Goal: Download file/media

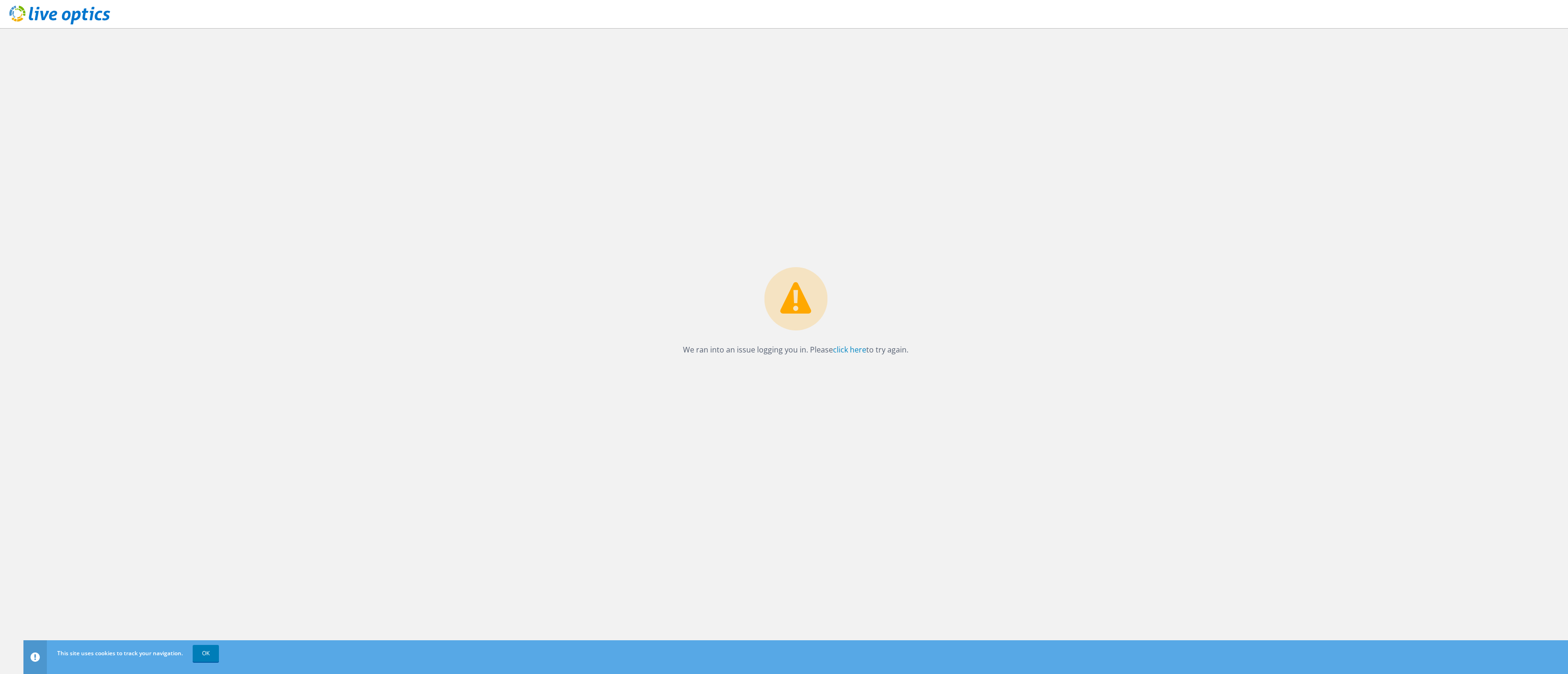
click at [73, 18] on use at bounding box center [59, 15] width 101 height 19
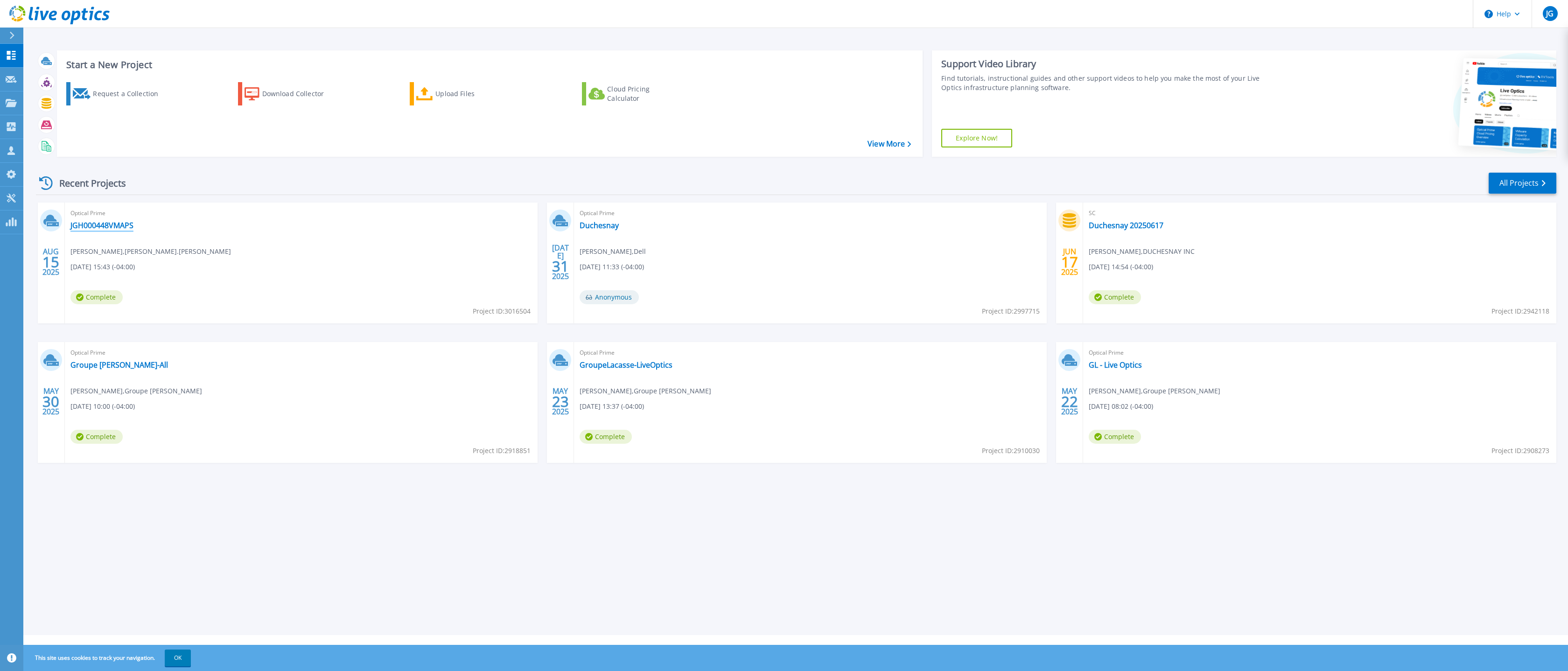
click at [122, 223] on link "JGH000448VMAPS" at bounding box center [102, 225] width 63 height 9
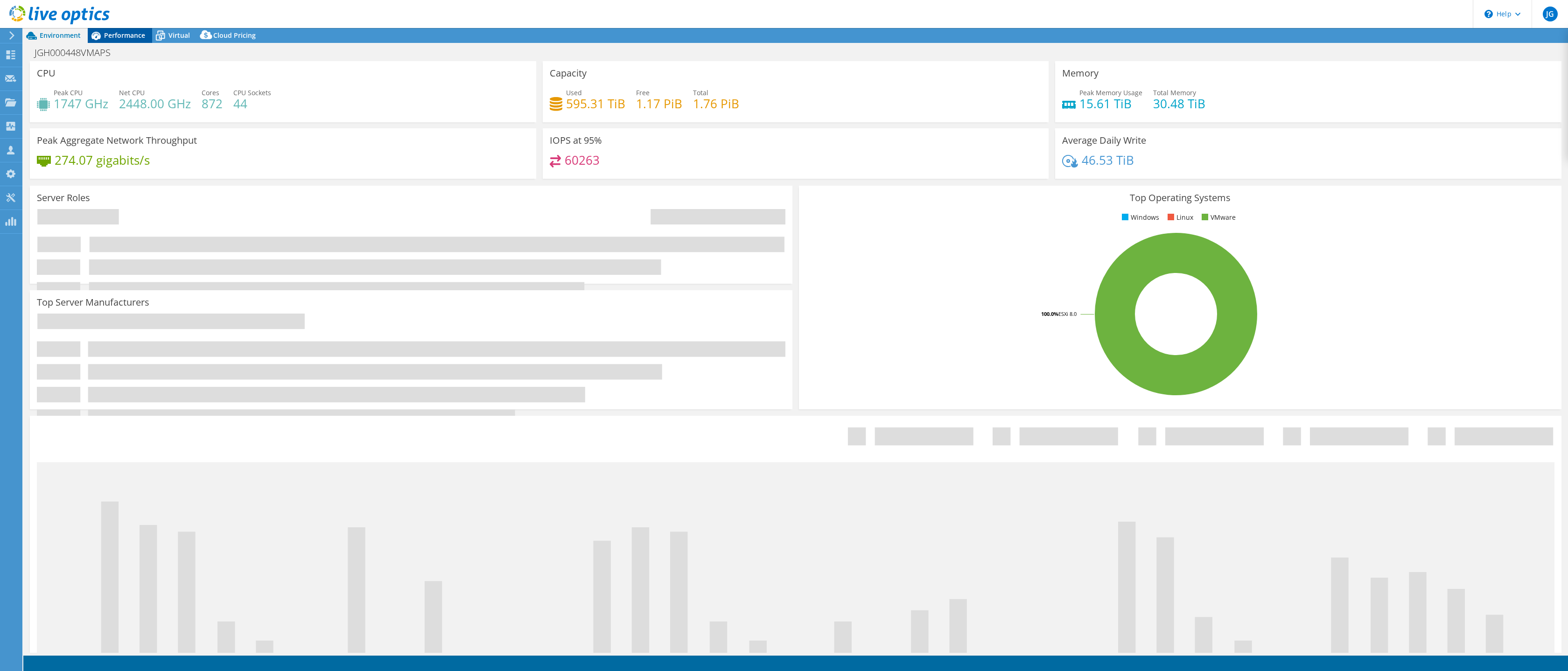
select select "USD"
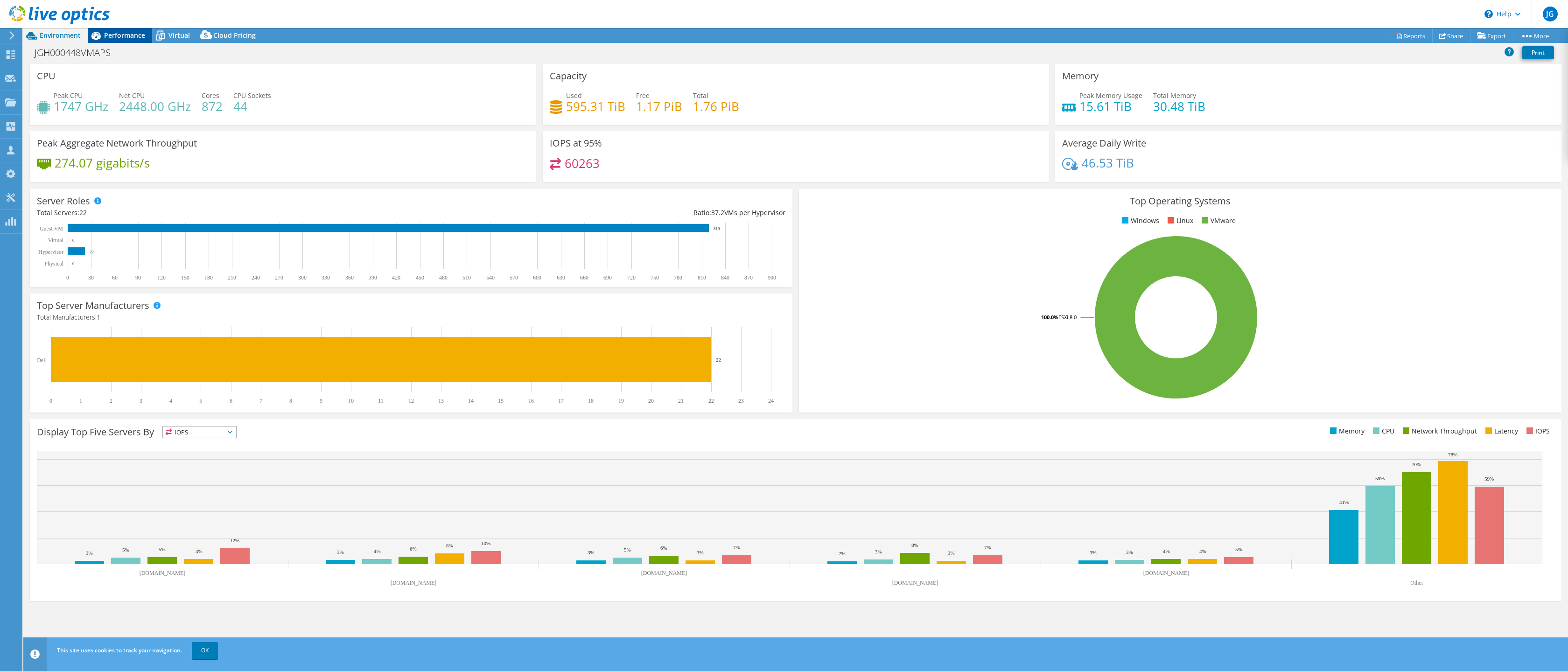
click at [132, 35] on span "Performance" at bounding box center [124, 35] width 41 height 9
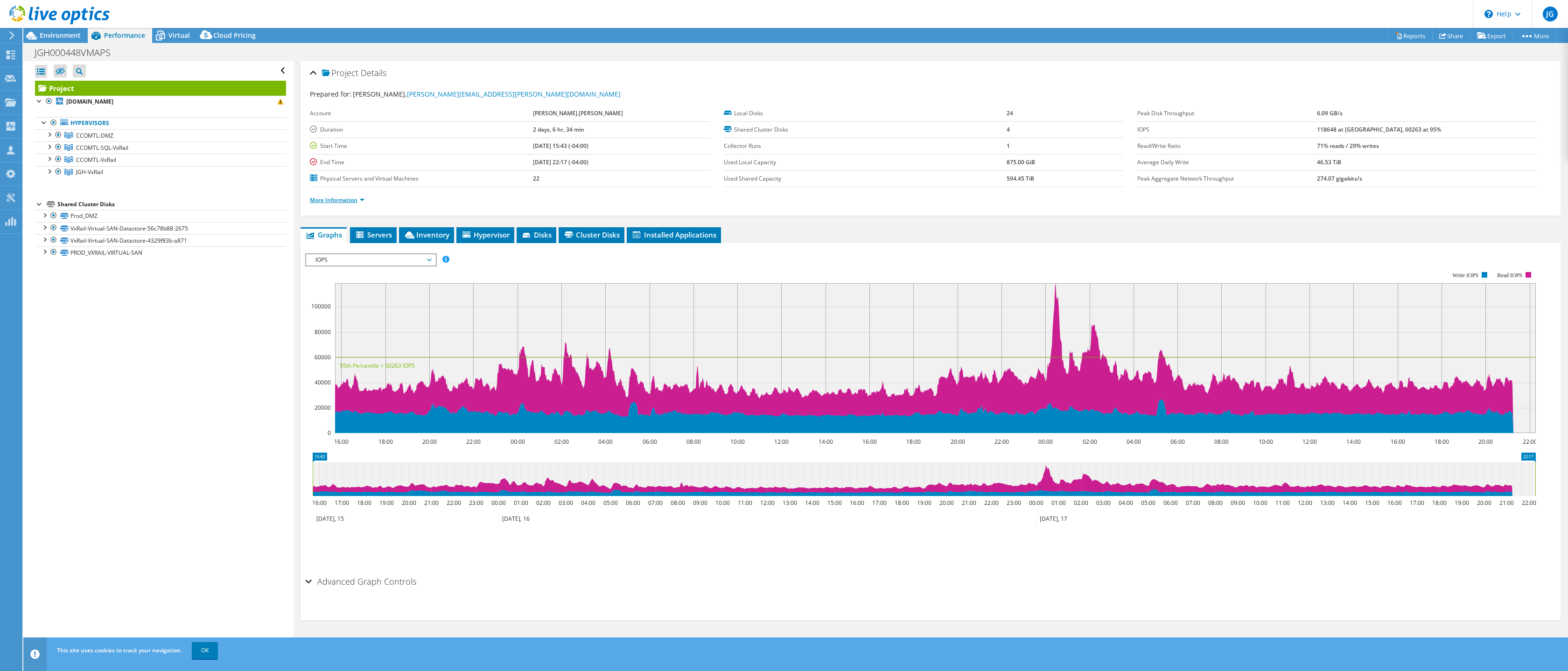
click at [361, 202] on link "More Information" at bounding box center [337, 200] width 55 height 8
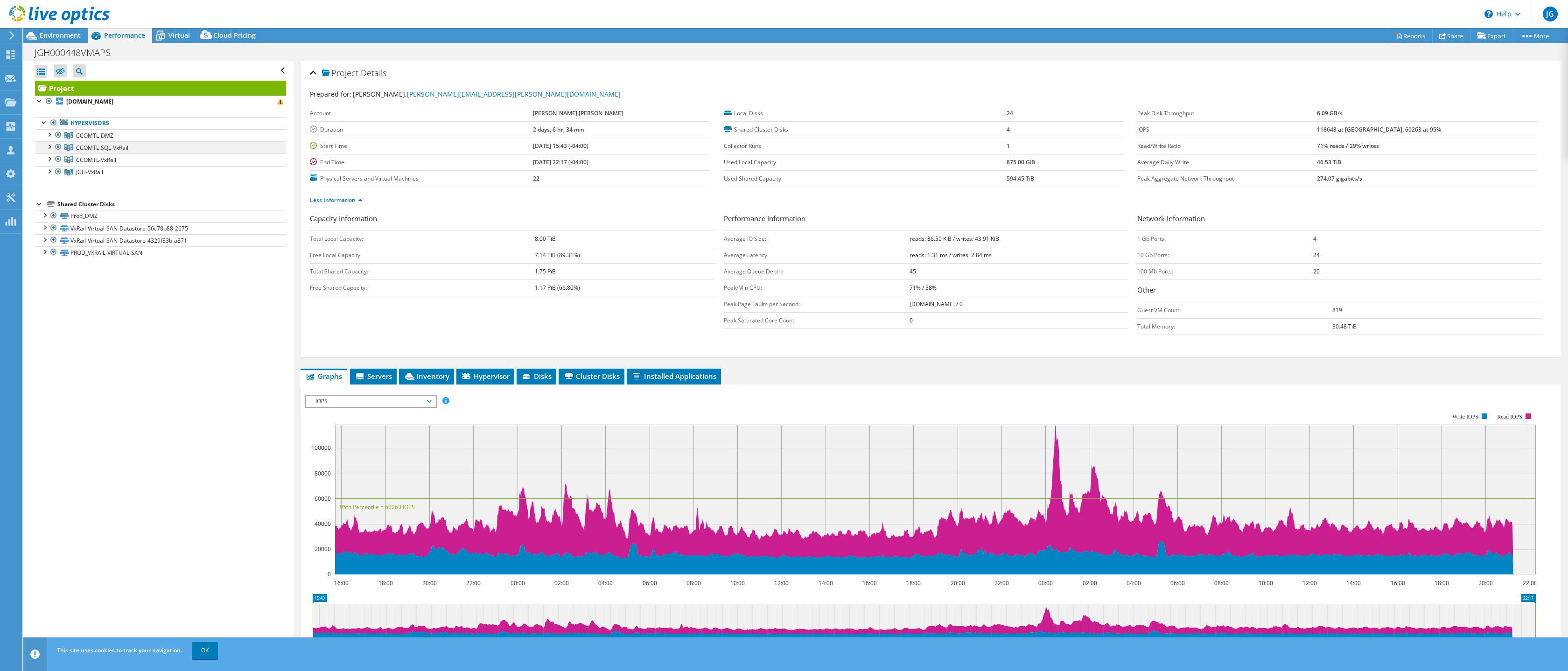
click at [52, 145] on div at bounding box center [49, 146] width 9 height 9
click at [56, 146] on div at bounding box center [58, 147] width 9 height 11
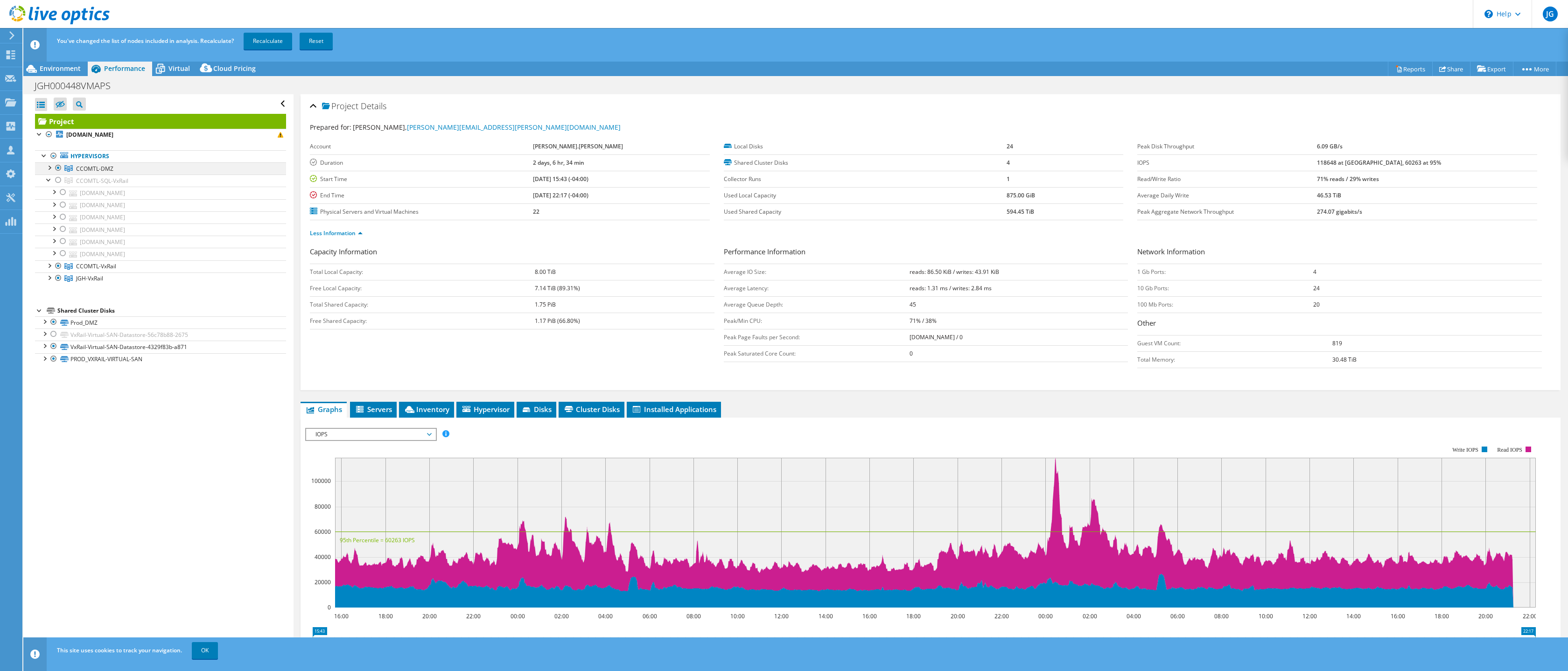
click at [58, 169] on div at bounding box center [58, 168] width 9 height 11
click at [60, 278] on div at bounding box center [58, 278] width 9 height 11
click at [259, 41] on link "Recalculate" at bounding box center [268, 41] width 49 height 17
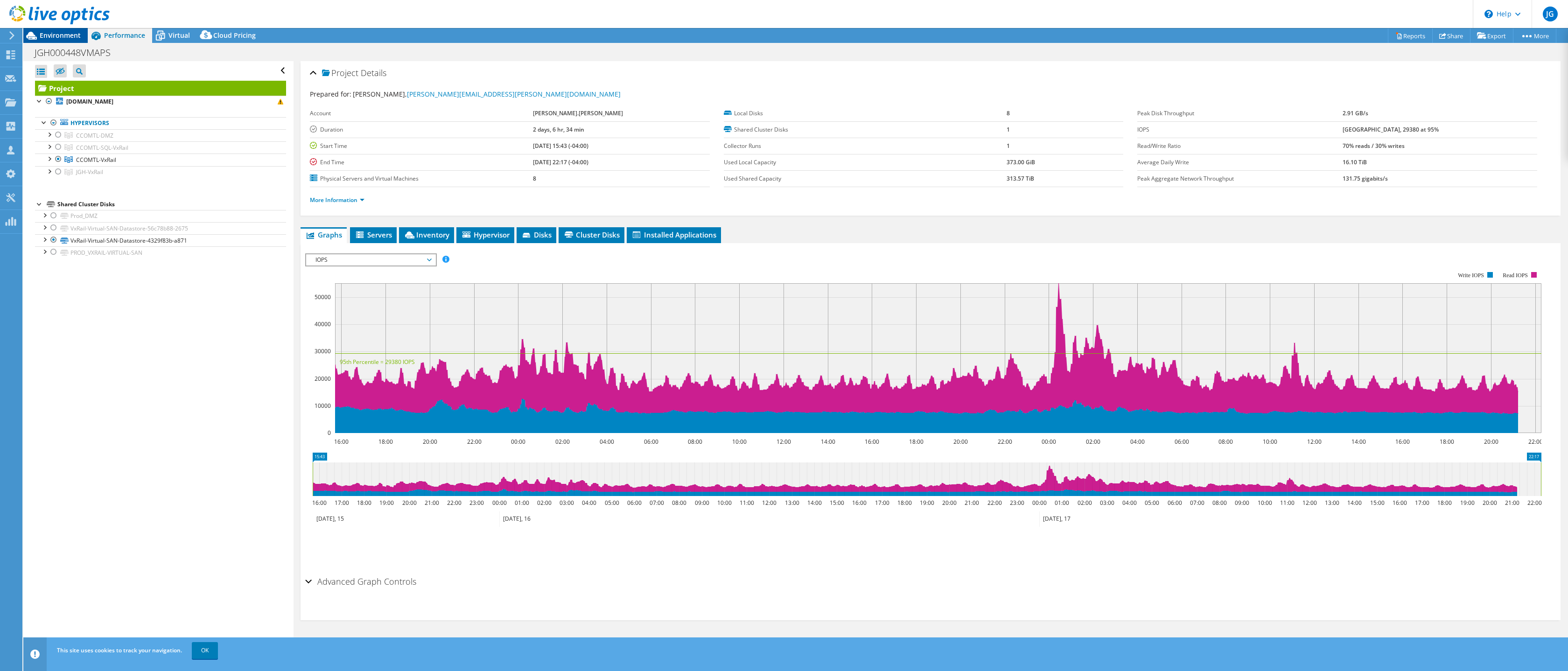
click at [65, 35] on span "Environment" at bounding box center [60, 35] width 41 height 9
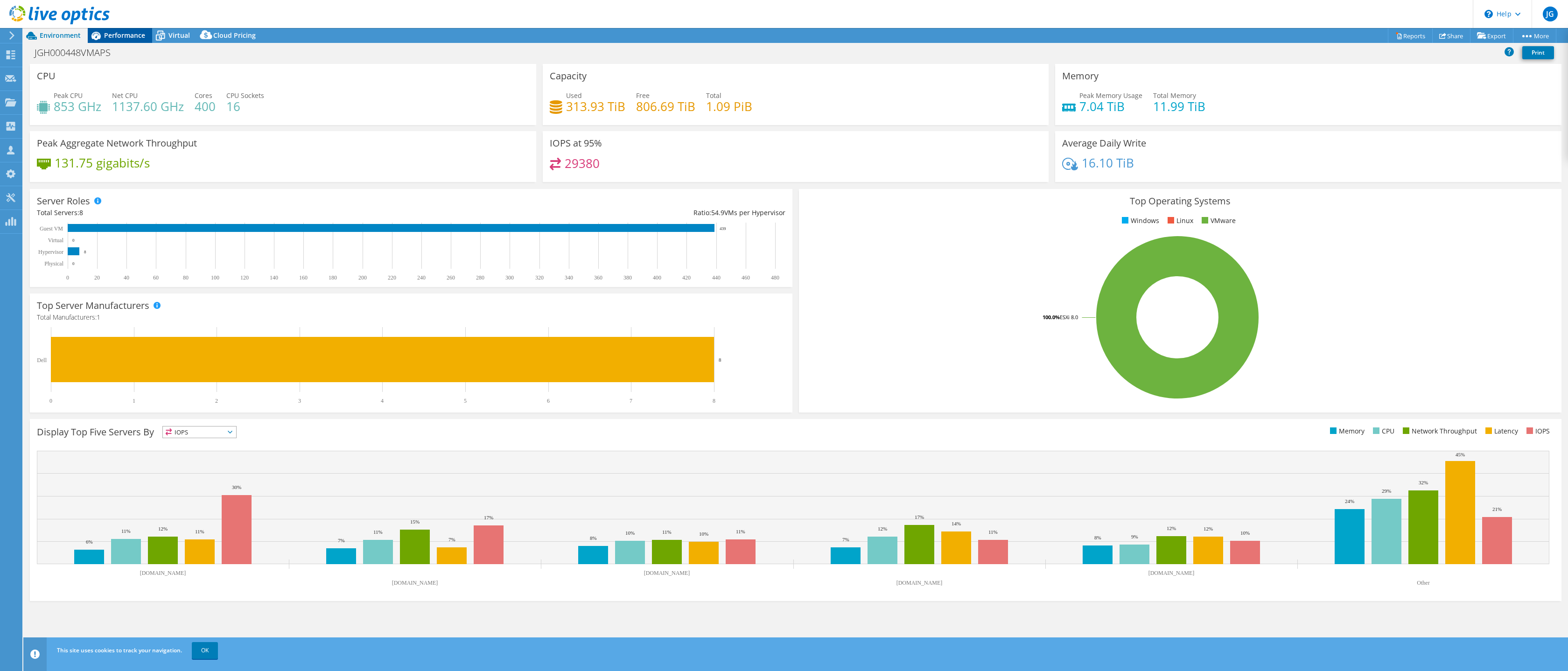
click at [107, 33] on span "Performance" at bounding box center [124, 35] width 41 height 9
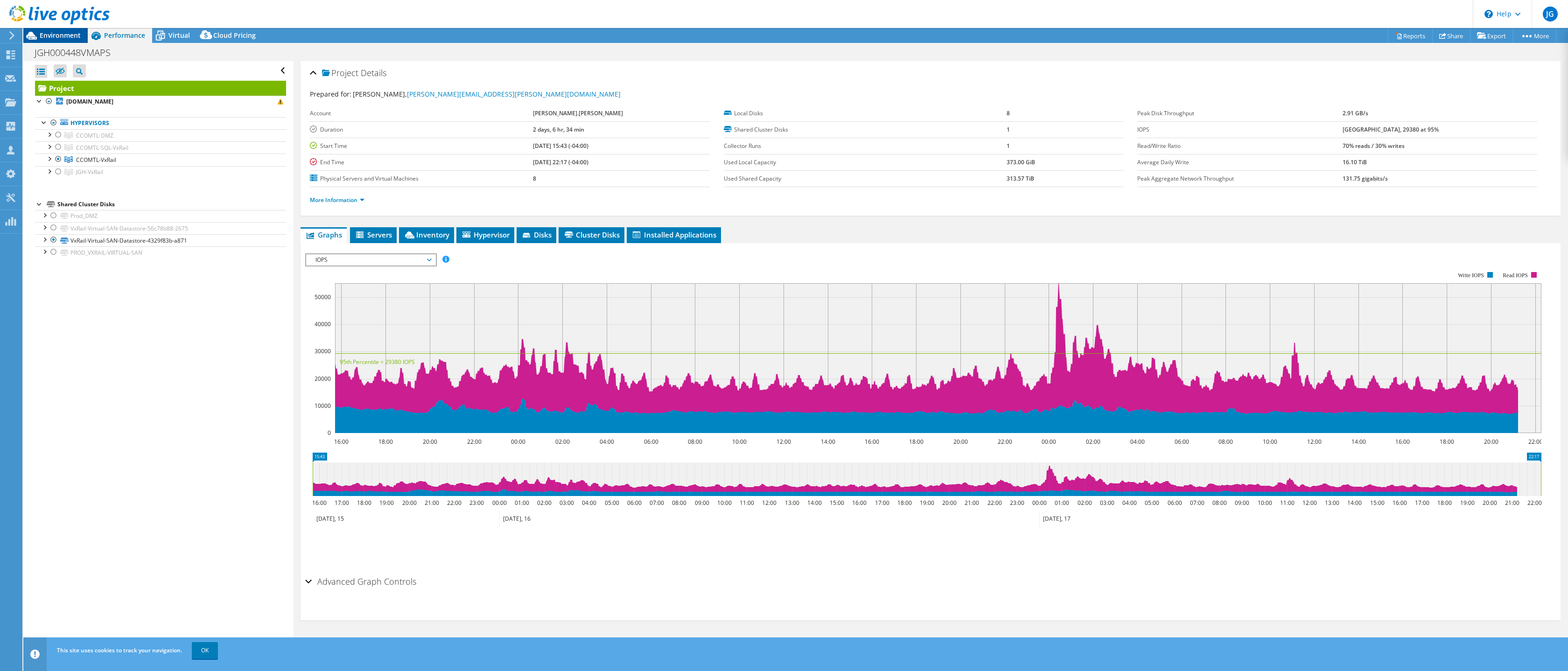
click at [57, 36] on span "Environment" at bounding box center [60, 35] width 41 height 9
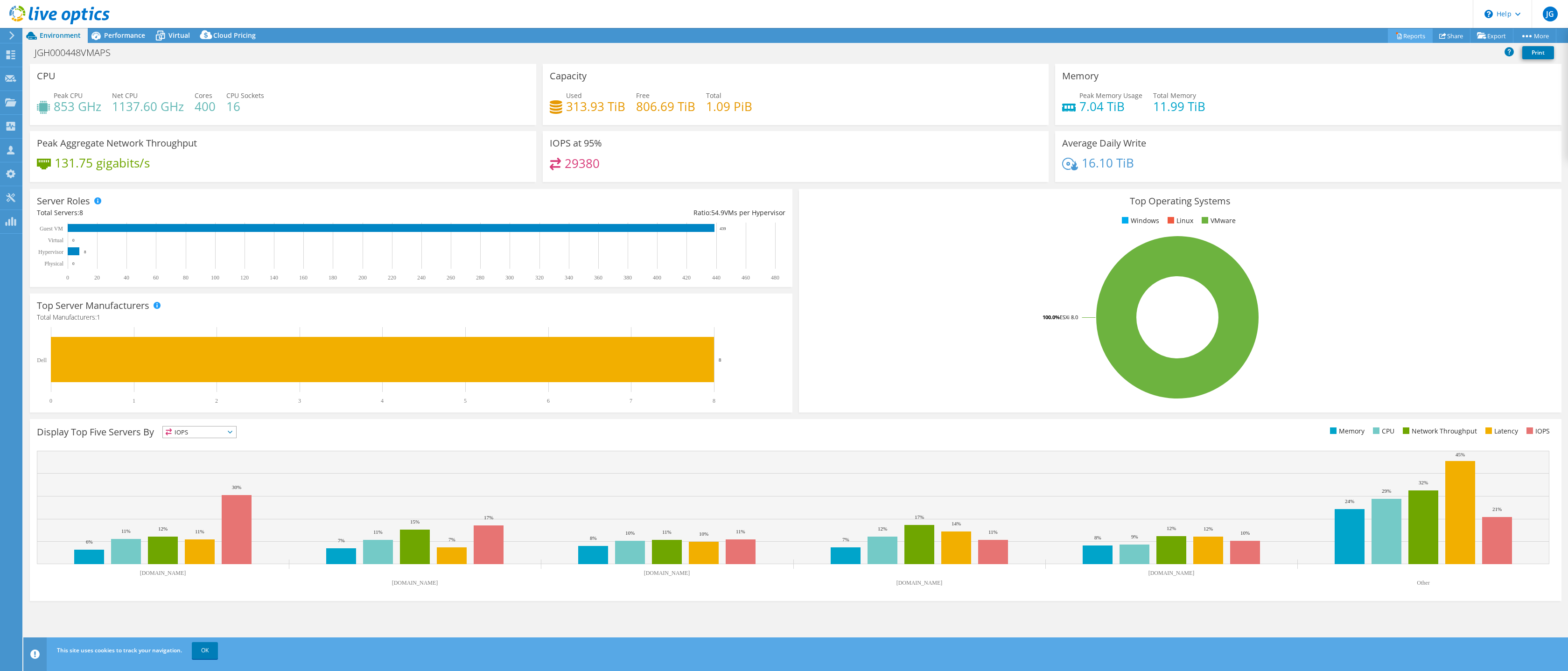
click at [1401, 35] on link "Reports" at bounding box center [1410, 35] width 45 height 15
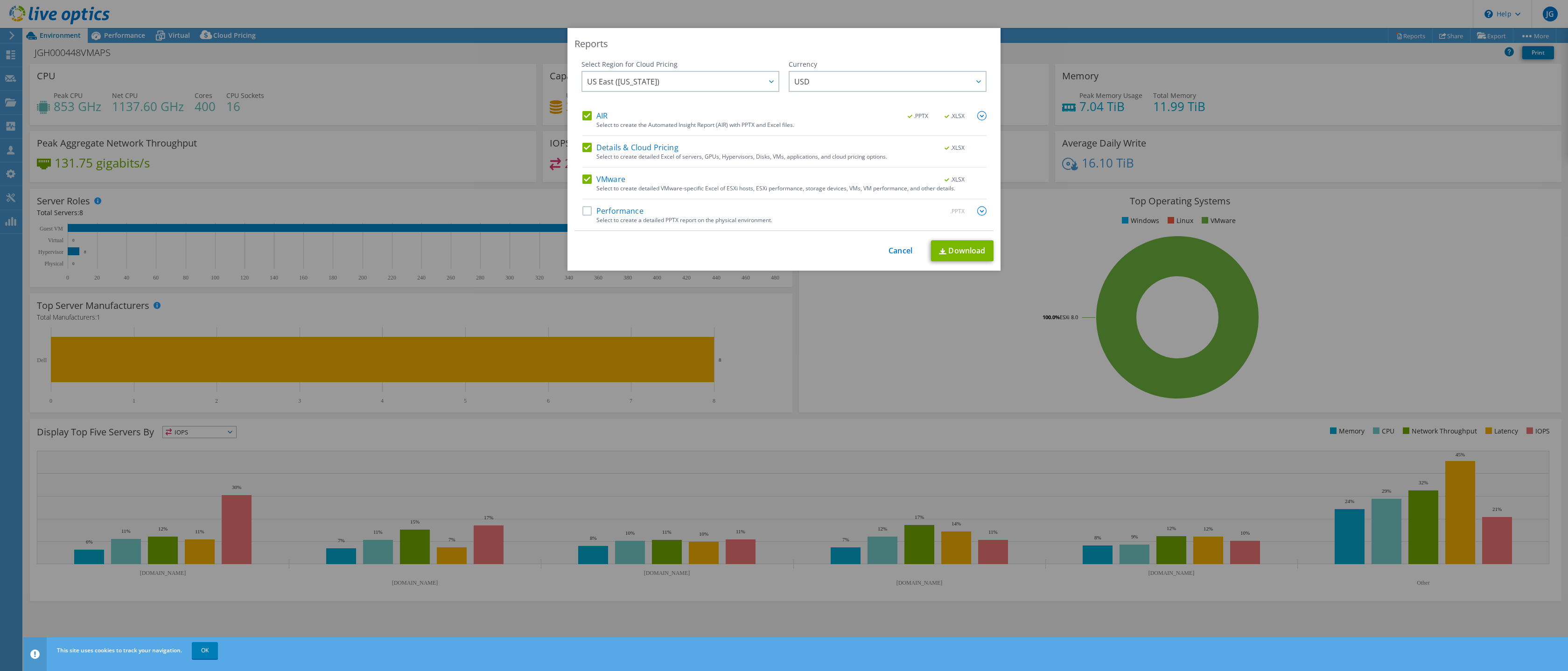
click at [648, 143] on label "Details & Cloud Pricing" at bounding box center [630, 147] width 96 height 9
click at [0, 0] on input "Details & Cloud Pricing" at bounding box center [0, 0] width 0 height 0
click at [598, 112] on label "AIR" at bounding box center [595, 115] width 25 height 9
click at [0, 0] on input "AIR" at bounding box center [0, 0] width 0 height 0
click at [605, 208] on label "Performance" at bounding box center [613, 210] width 61 height 9
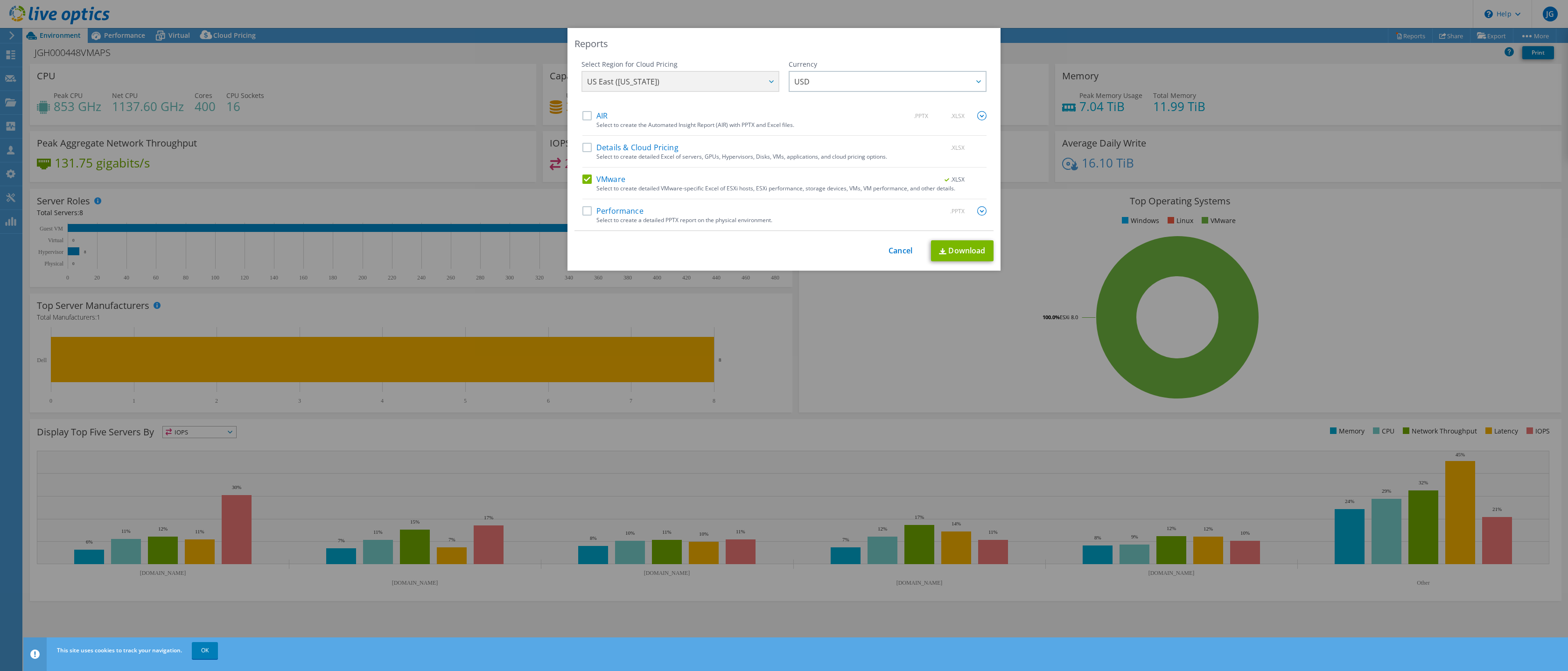
click at [0, 0] on input "Performance" at bounding box center [0, 0] width 0 height 0
click at [969, 249] on link "Download" at bounding box center [962, 250] width 62 height 21
click at [980, 208] on img at bounding box center [981, 210] width 9 height 9
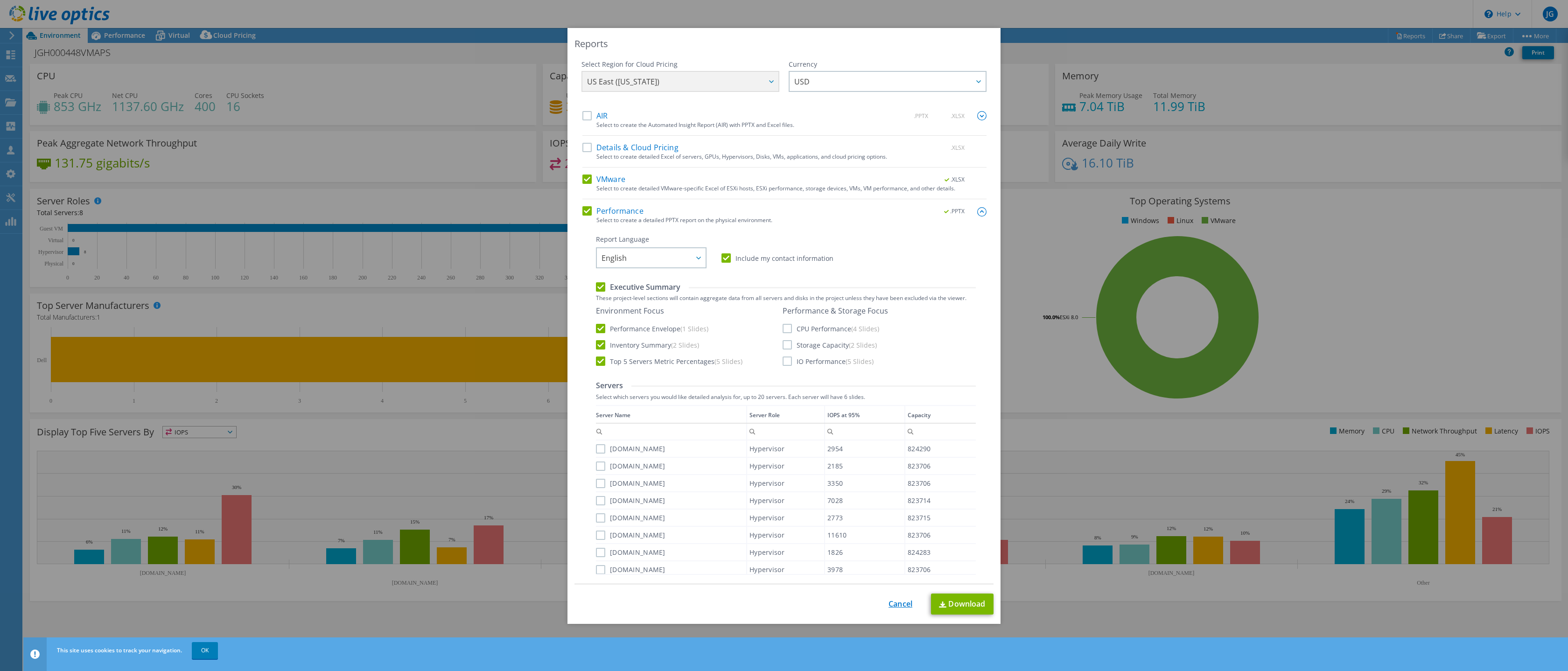
click at [903, 604] on link "Cancel" at bounding box center [900, 604] width 24 height 9
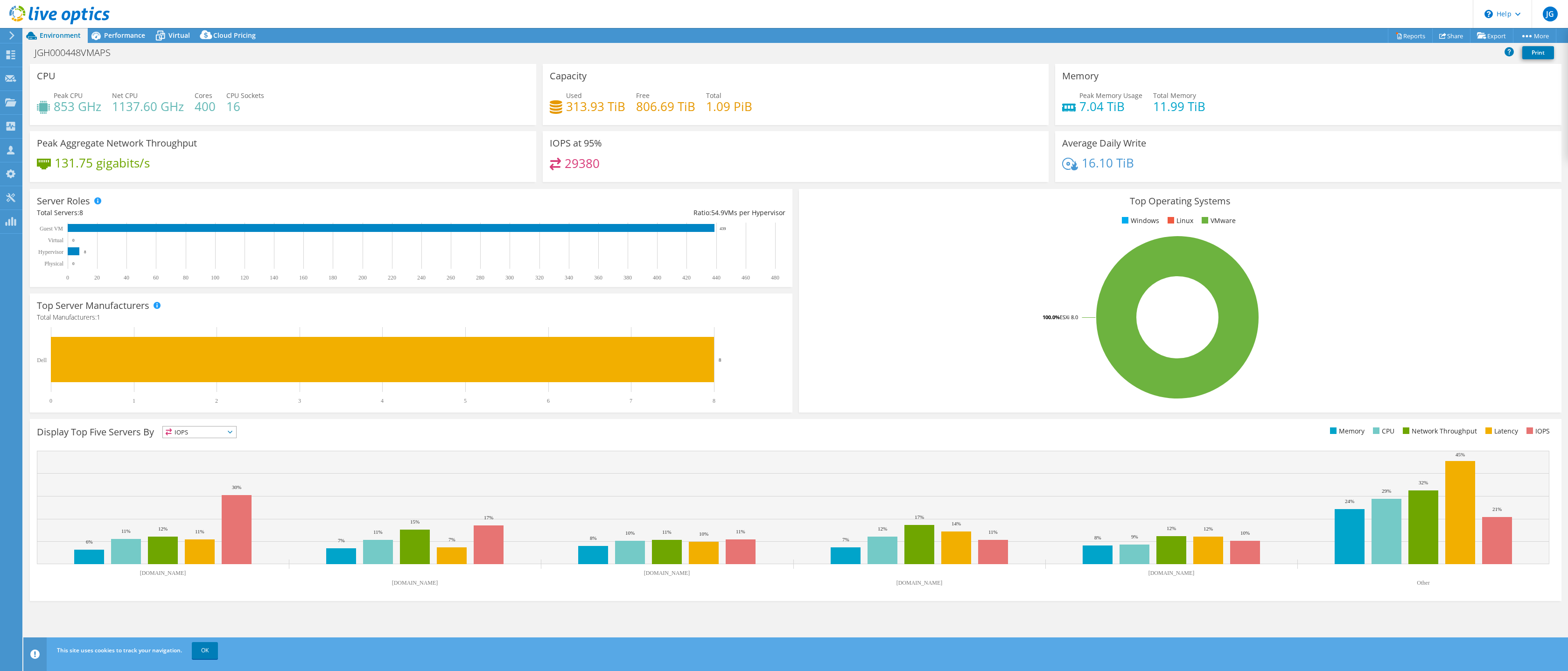
drag, startPoint x: 1475, startPoint y: 105, endPoint x: 1482, endPoint y: 102, distance: 7.6
click at [1475, 105] on div "Peak Memory Usage 7.04 TiB Total Memory 11.99 TiB" at bounding box center [1308, 106] width 492 height 31
click at [1411, 34] on link "Reports" at bounding box center [1410, 35] width 45 height 15
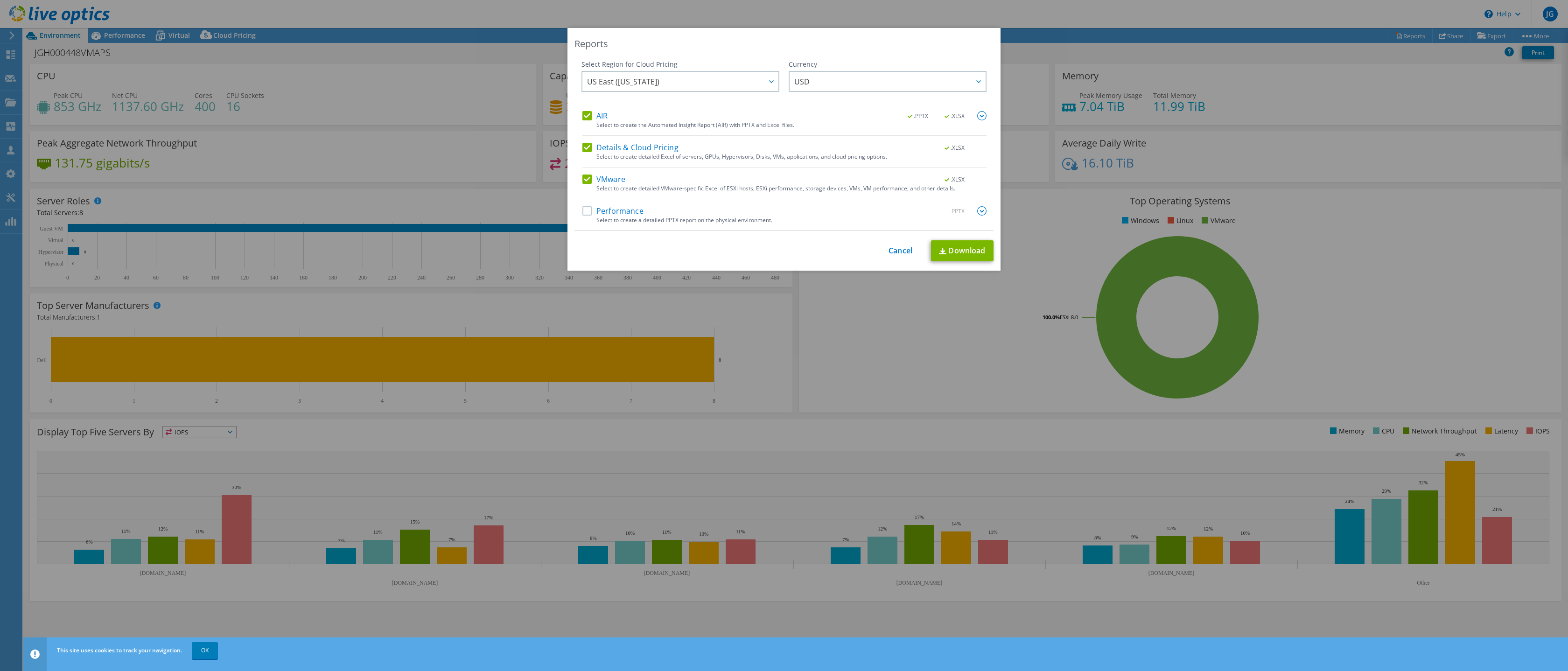
click at [594, 114] on label "AIR" at bounding box center [595, 115] width 25 height 9
click at [0, 0] on input "AIR" at bounding box center [0, 0] width 0 height 0
click at [641, 152] on label "Details & Cloud Pricing" at bounding box center [630, 147] width 96 height 9
click at [0, 0] on input "Details & Cloud Pricing" at bounding box center [0, 0] width 0 height 0
click at [615, 209] on label "Performance" at bounding box center [613, 210] width 61 height 9
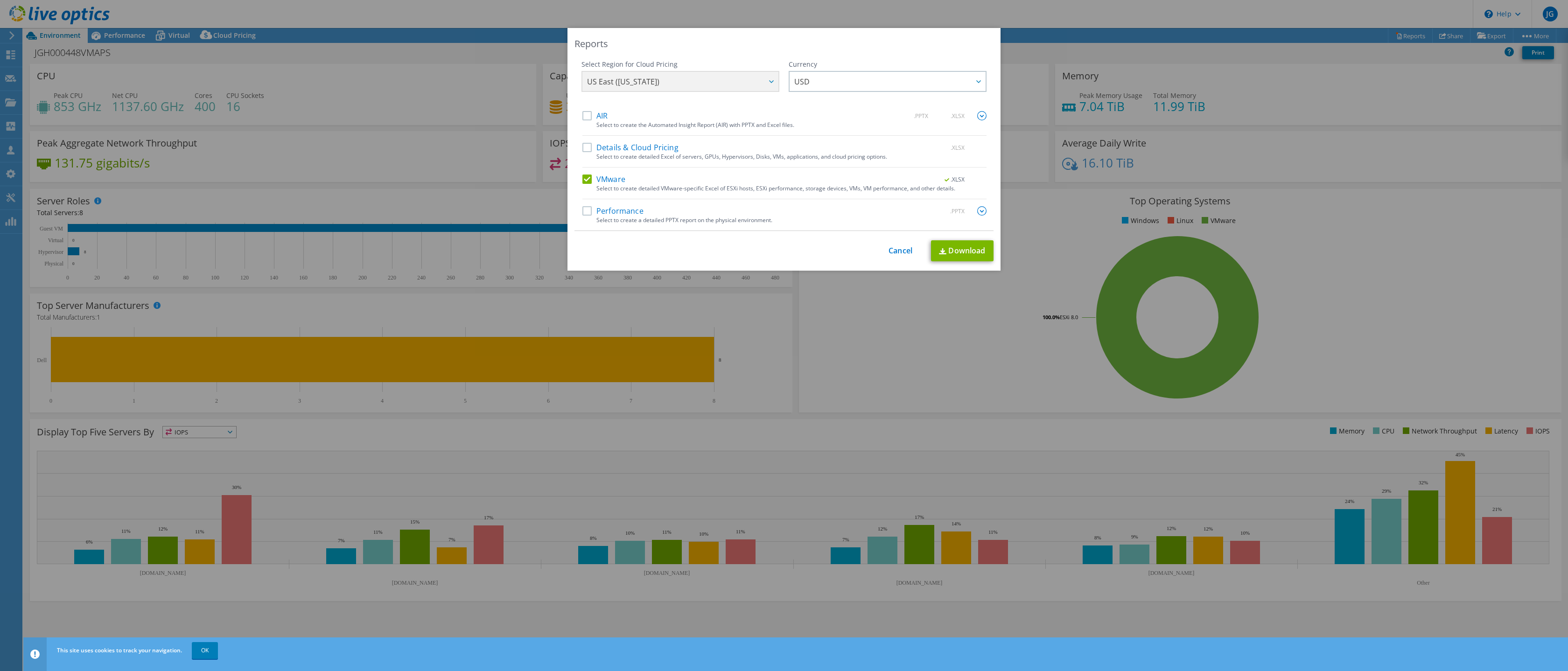
click at [0, 0] on input "Performance" at bounding box center [0, 0] width 0 height 0
click at [973, 211] on div ".PPTX" at bounding box center [959, 211] width 54 height 10
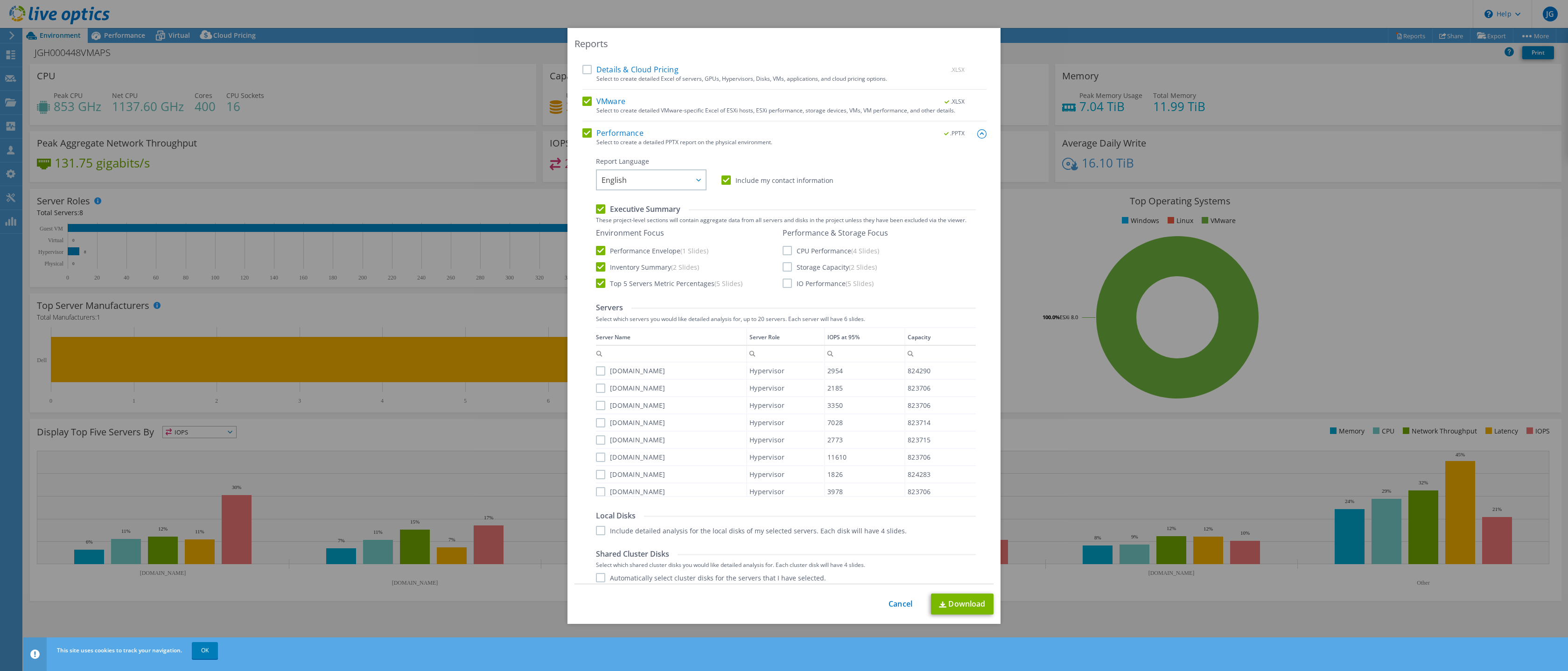
scroll to position [94, 0]
click at [829, 239] on label "CPU Performance (4 Slides)" at bounding box center [830, 235] width 96 height 9
click at [0, 0] on input "CPU Performance (4 Slides)" at bounding box center [0, 0] width 0 height 0
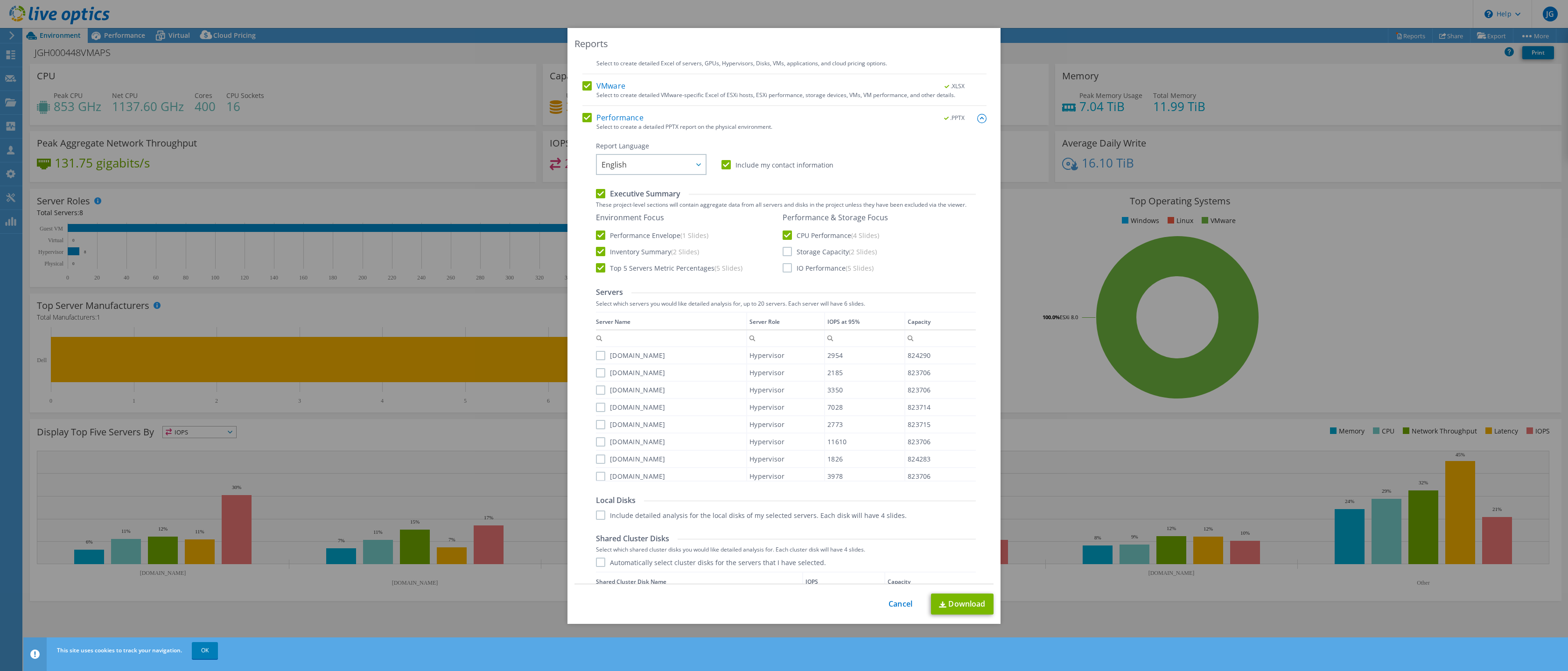
click at [829, 255] on label "Storage Capacity (2 Slides)" at bounding box center [829, 251] width 94 height 9
click at [0, 0] on input "Storage Capacity (2 Slides)" at bounding box center [0, 0] width 0 height 0
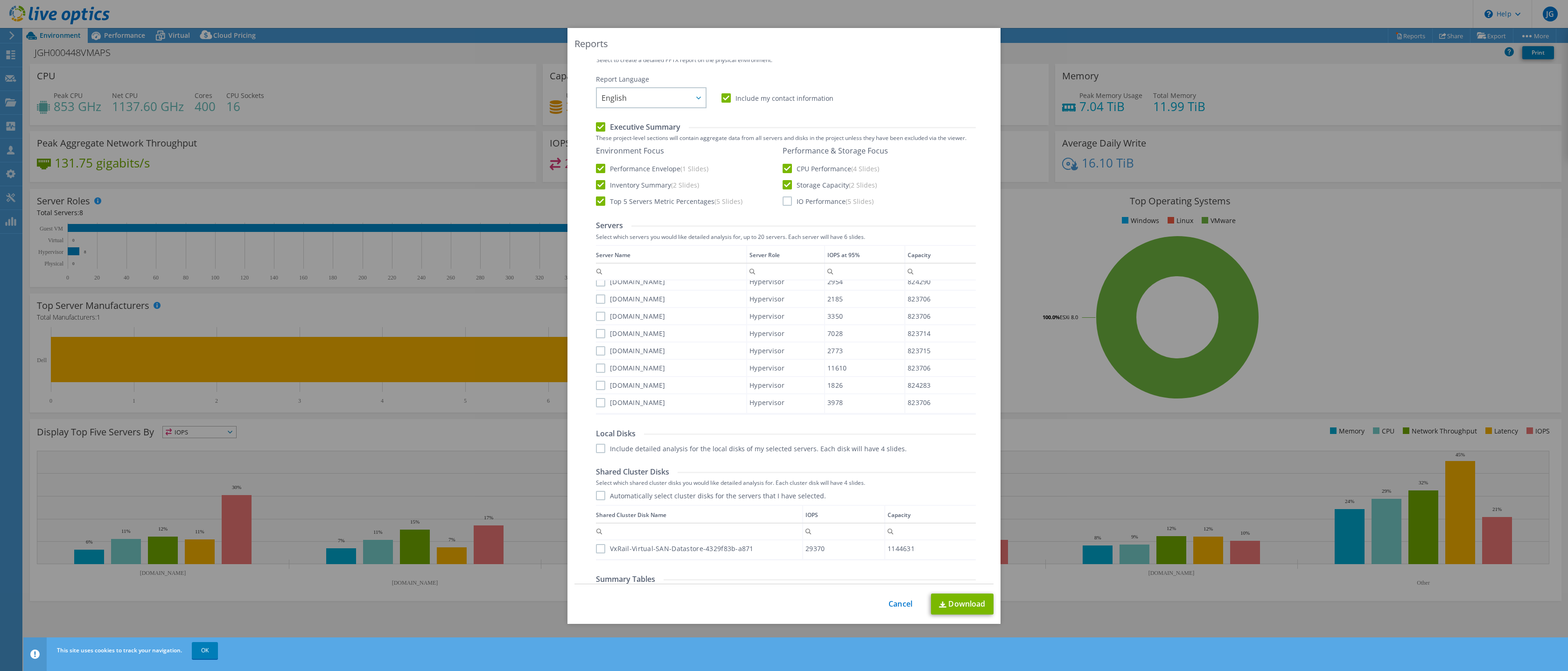
scroll to position [187, 0]
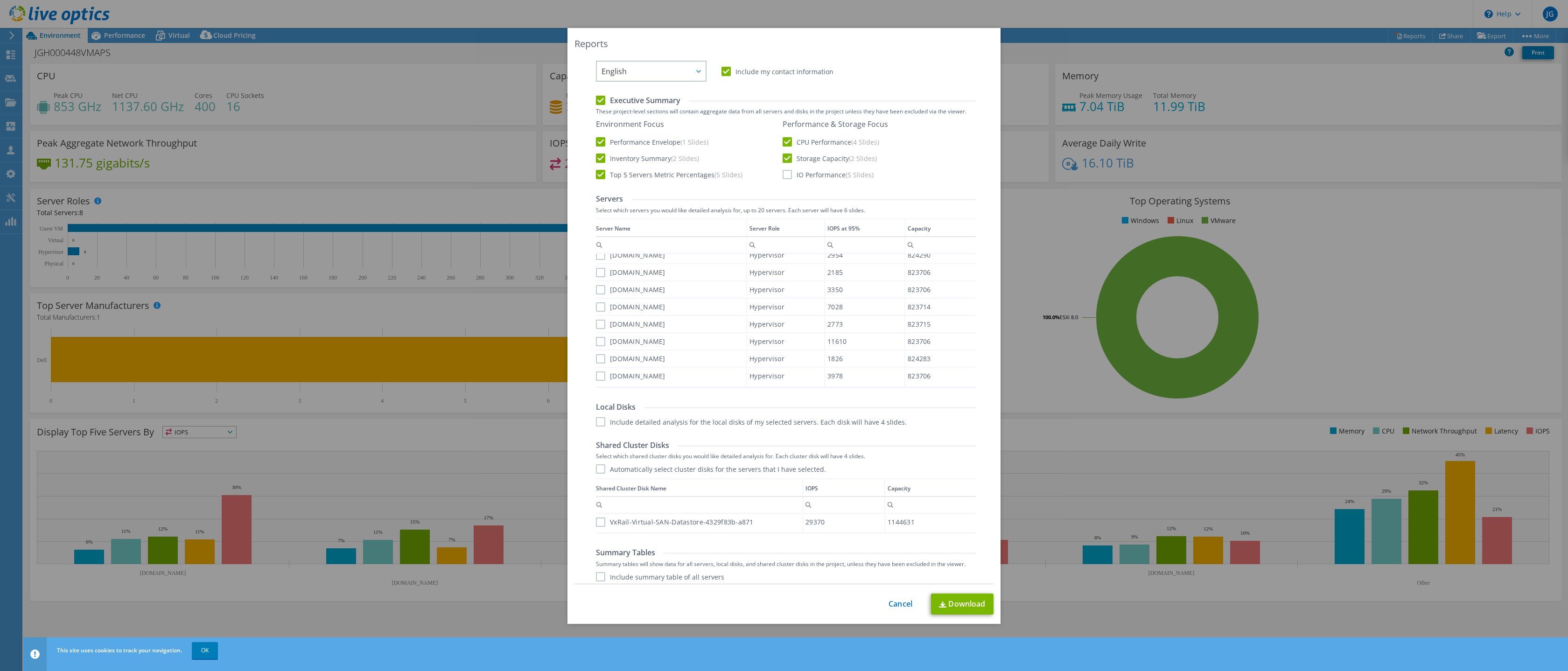
click at [779, 419] on label "Include detailed analysis for the local disks of my selected servers. Each disk…" at bounding box center [751, 421] width 311 height 9
click at [0, 0] on input "Include detailed analysis for the local disks of my selected servers. Each disk…" at bounding box center [0, 0] width 0 height 0
click at [694, 468] on label "Automatically select cluster disks for the servers that I have selected." at bounding box center [711, 468] width 230 height 9
click at [0, 0] on input "Automatically select cluster disks for the servers that I have selected." at bounding box center [0, 0] width 0 height 0
click at [682, 518] on label "VxRail-Virtual-SAN-Datastore-4329f83b-a871" at bounding box center [674, 522] width 157 height 9
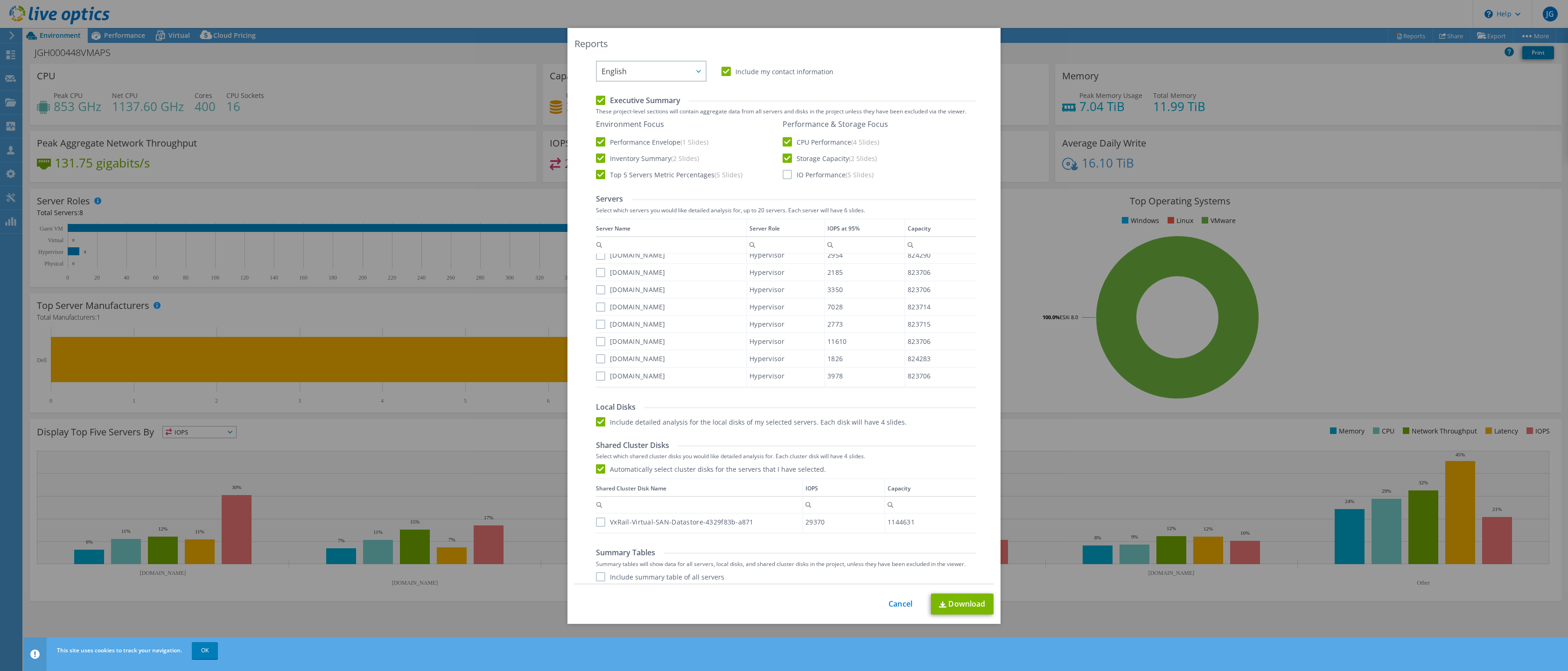
click at [0, 0] on input "VxRail-Virtual-SAN-Datastore-4329f83b-a871" at bounding box center [0, 0] width 0 height 0
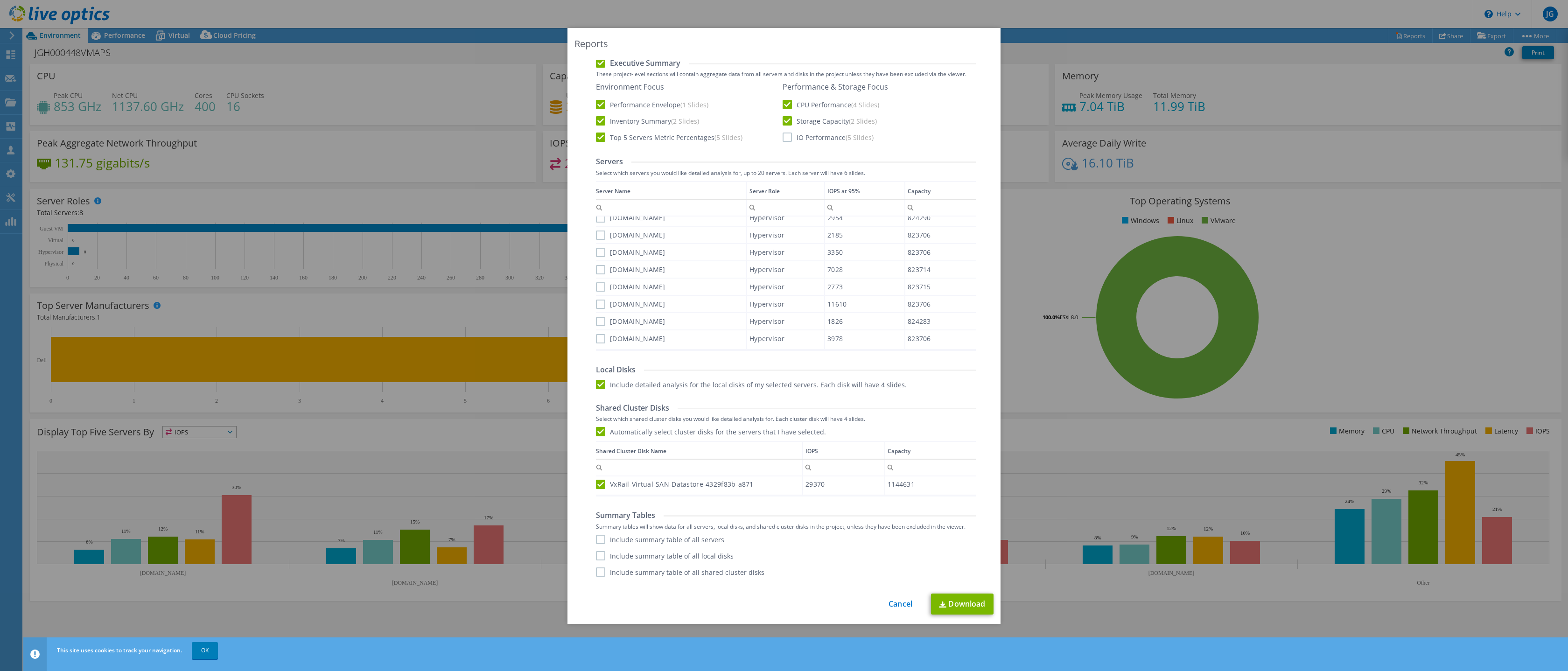
click at [690, 536] on label "Include summary table of all servers" at bounding box center [660, 539] width 128 height 9
click at [0, 0] on input "Include summary table of all servers" at bounding box center [0, 0] width 0 height 0
click at [709, 559] on label "Include summary table of all local disks" at bounding box center [664, 556] width 137 height 9
click at [0, 0] on input "Include summary table of all local disks" at bounding box center [0, 0] width 0 height 0
click at [723, 570] on label "Include summary table of all shared cluster disks" at bounding box center [680, 572] width 169 height 9
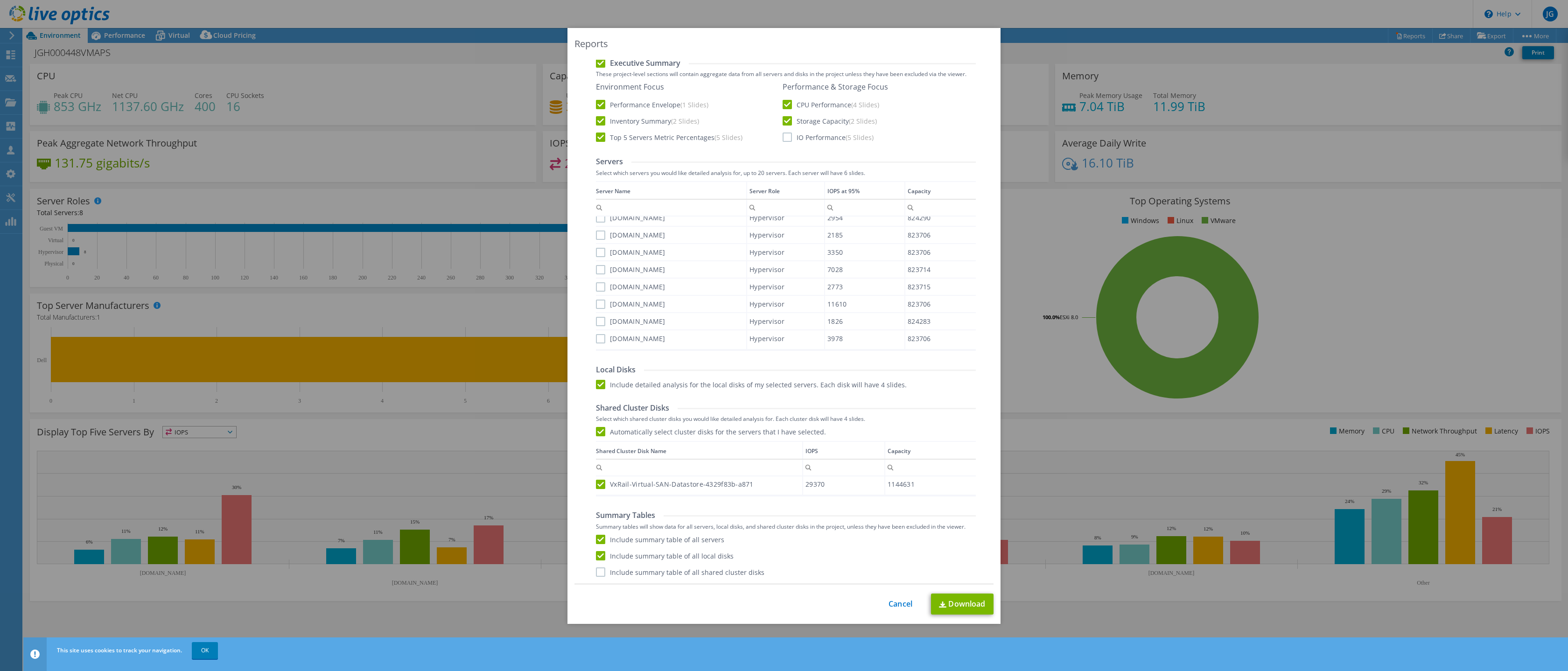
click at [0, 0] on input "Include summary table of all shared cluster disks" at bounding box center [0, 0] width 0 height 0
click at [967, 609] on link "Download" at bounding box center [962, 604] width 62 height 21
